Goal: Find specific page/section: Find specific page/section

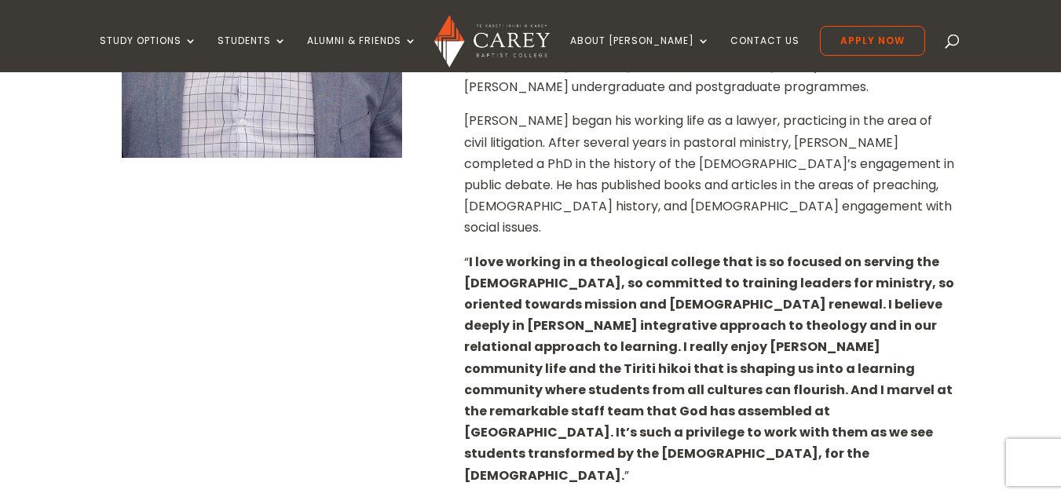
scroll to position [393, 0]
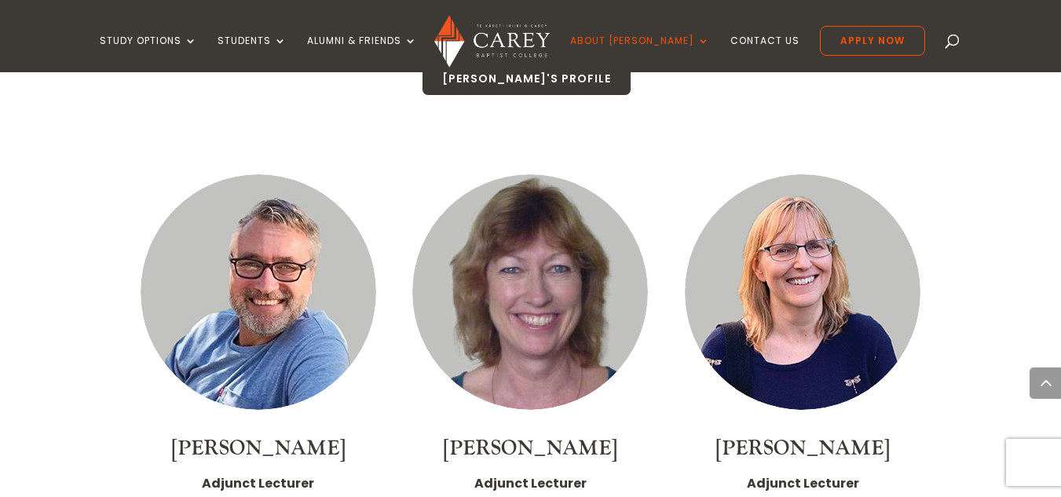
scroll to position [4084, 0]
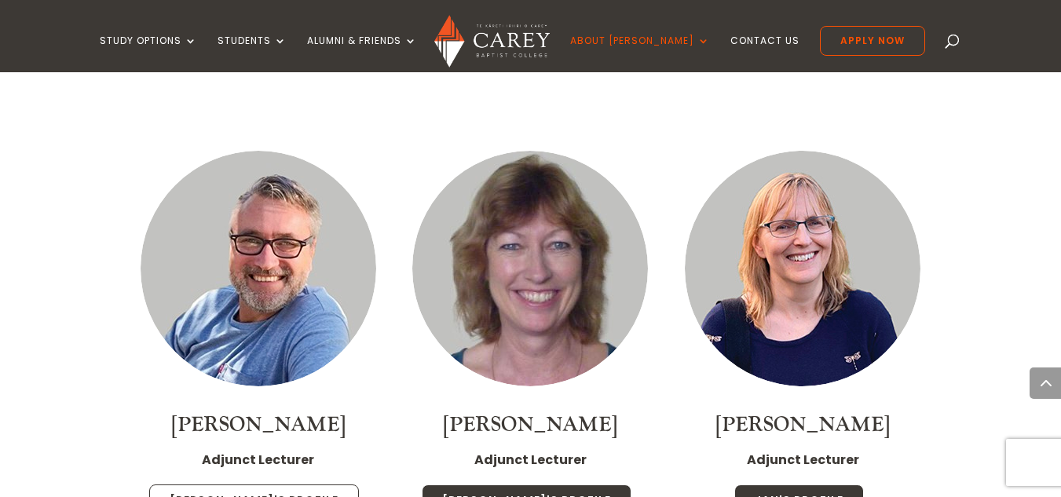
click at [292, 485] on link "Jim's Profile" at bounding box center [254, 501] width 210 height 33
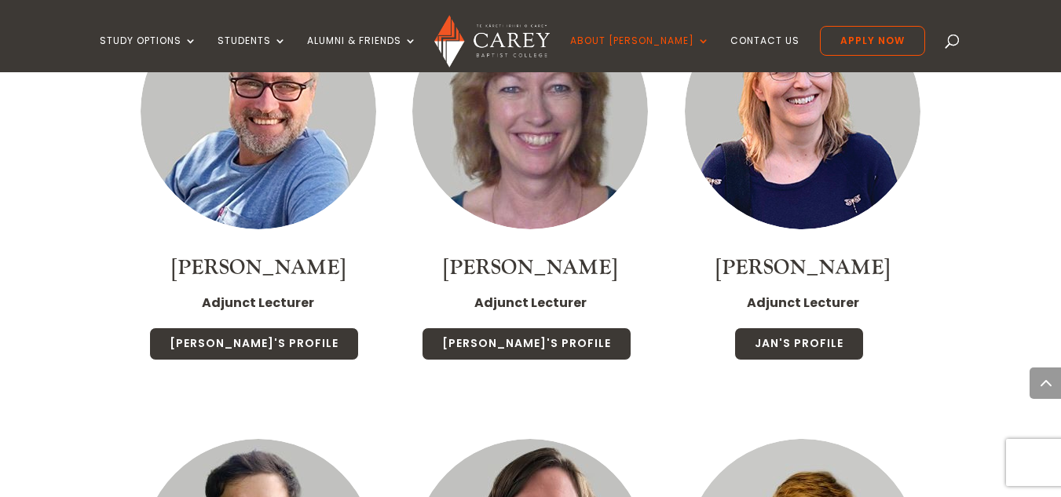
scroll to position [4320, 0]
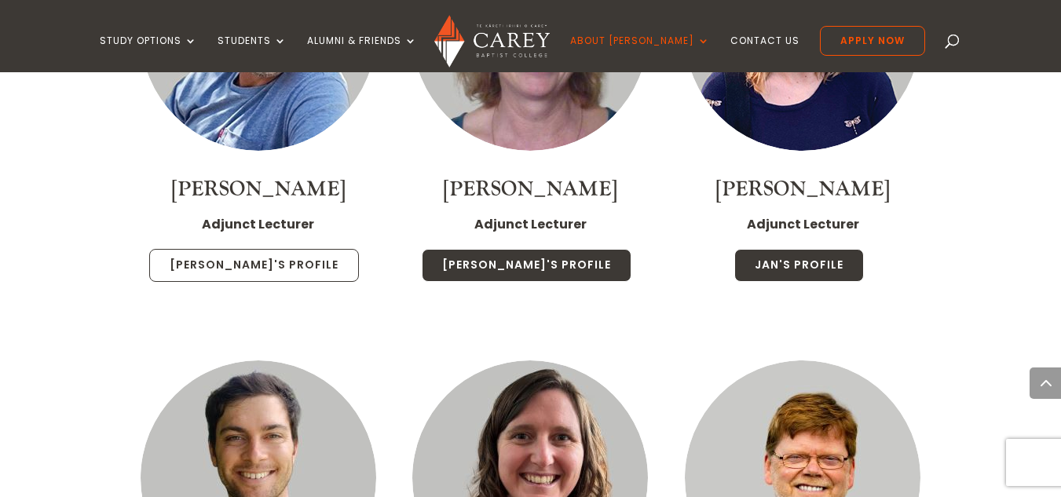
click at [285, 249] on link "Jim's Profile" at bounding box center [254, 265] width 210 height 33
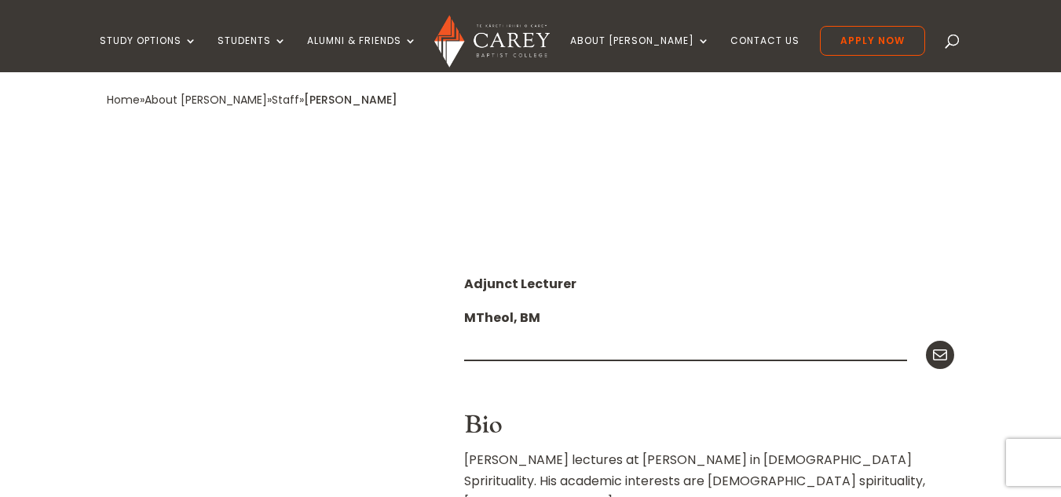
scroll to position [471, 0]
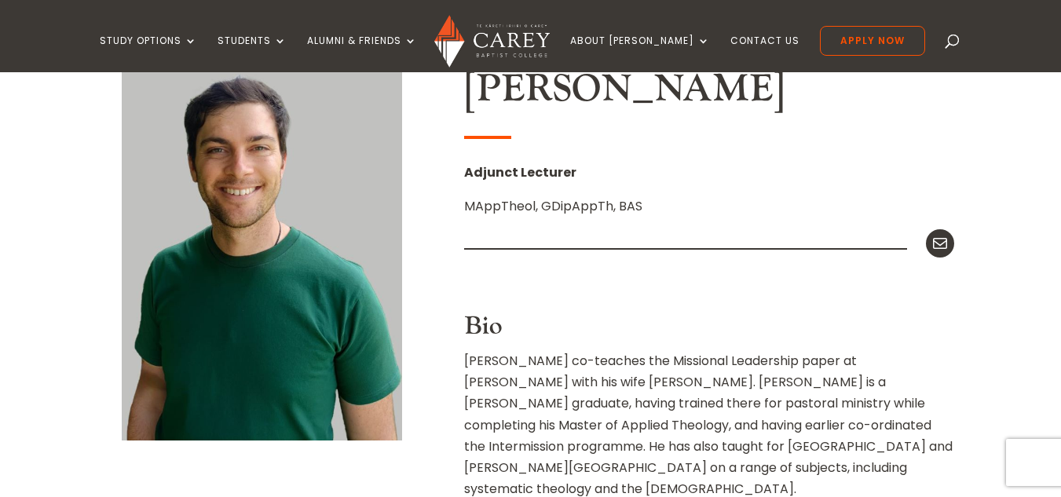
scroll to position [471, 0]
